Goal: Task Accomplishment & Management: Check status

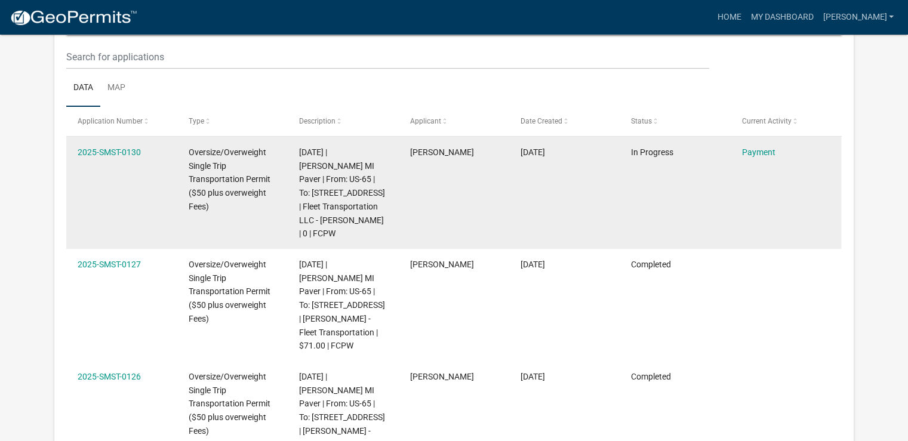
scroll to position [179, 0]
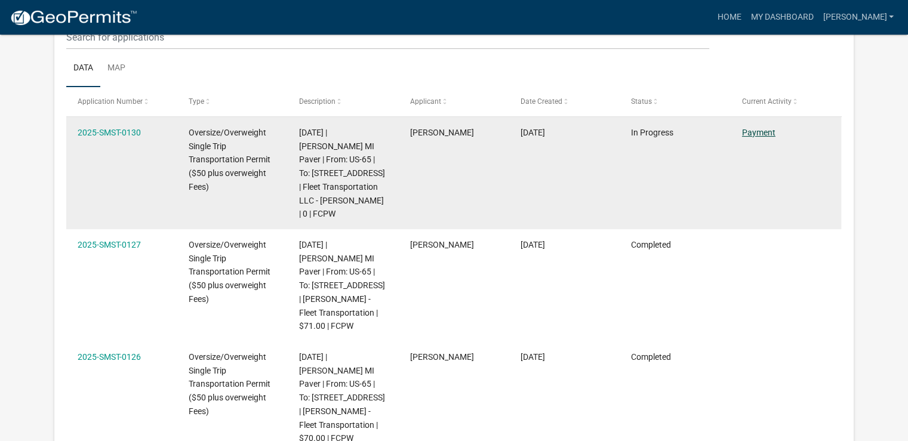
click at [767, 136] on link "Payment" at bounding box center [758, 133] width 33 height 10
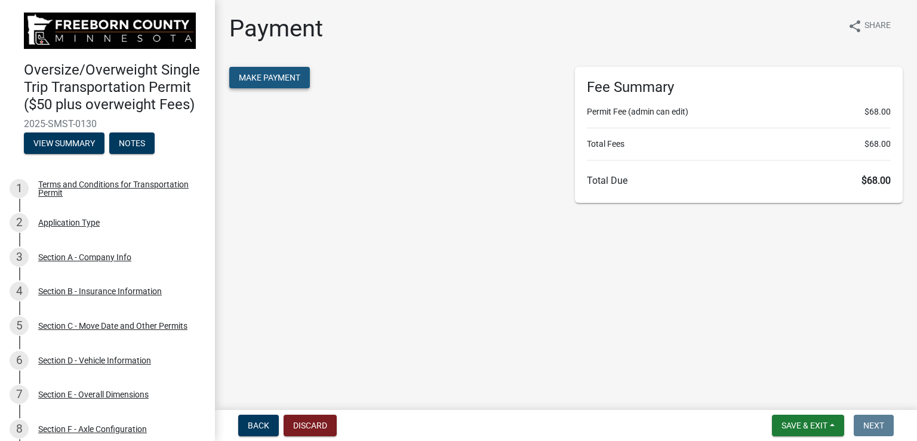
click at [279, 76] on span "Make Payment" at bounding box center [270, 78] width 62 height 10
